Goal: Task Accomplishment & Management: Manage account settings

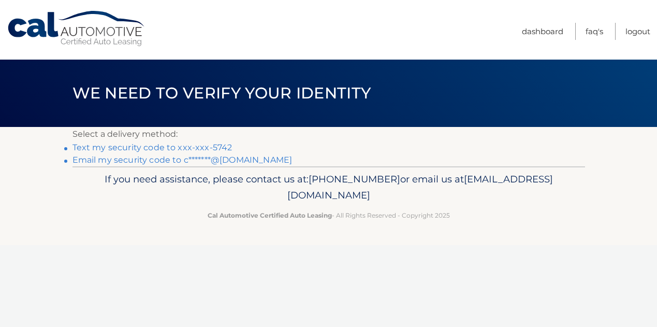
click at [204, 148] on link "Text my security code to xxx-xxx-5742" at bounding box center [152, 147] width 160 height 10
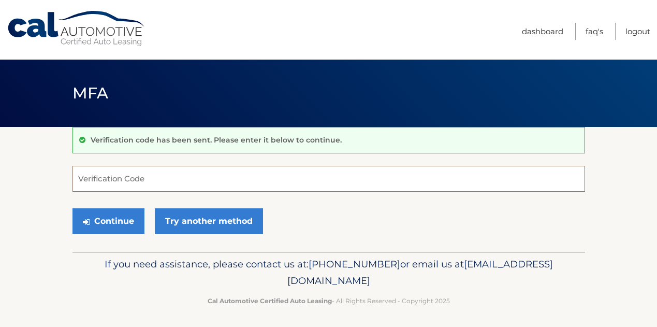
click at [208, 173] on input "Verification Code" at bounding box center [328, 179] width 512 height 26
type input "815191"
click at [72, 208] on button "Continue" at bounding box center [108, 221] width 72 height 26
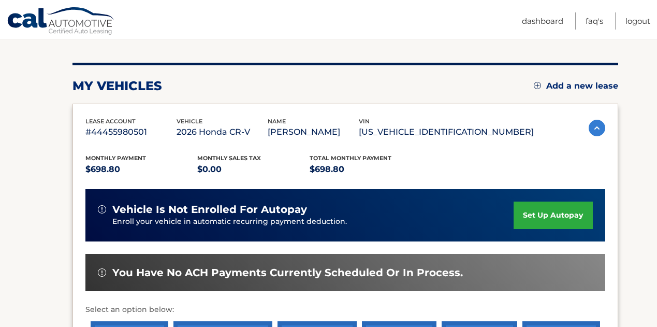
scroll to position [108, 0]
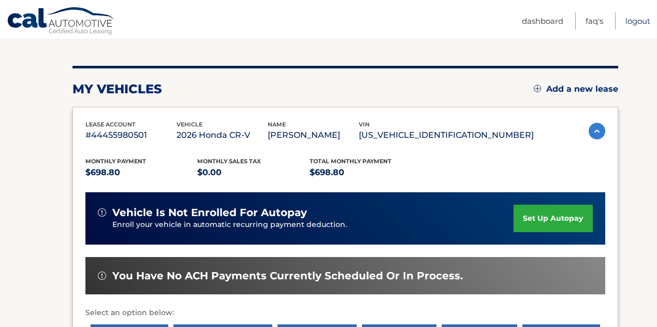
click at [640, 19] on link "Logout" at bounding box center [637, 20] width 25 height 17
